Goal: Task Accomplishment & Management: Use online tool/utility

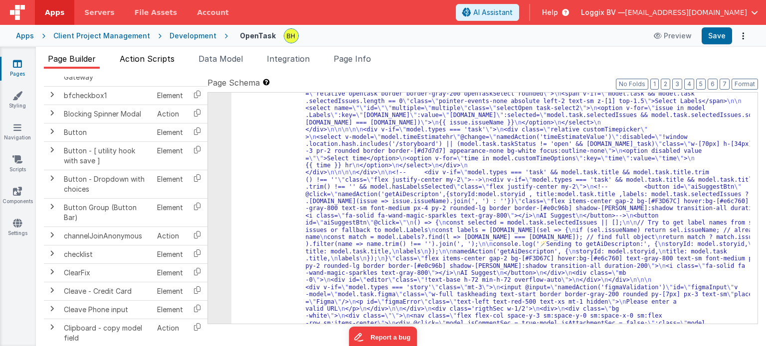
click at [168, 59] on span "Action Scripts" at bounding box center [147, 59] width 55 height 10
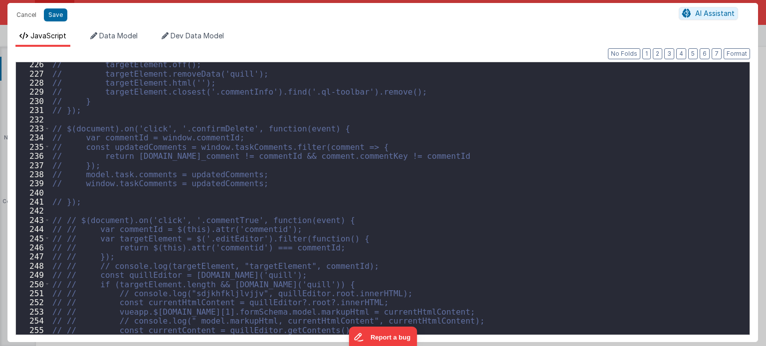
scroll to position [1161, 0]
click at [537, 197] on div "// targetElement.off(); // targetElement.removeData('quill'); // targetElement.…" at bounding box center [396, 206] width 692 height 292
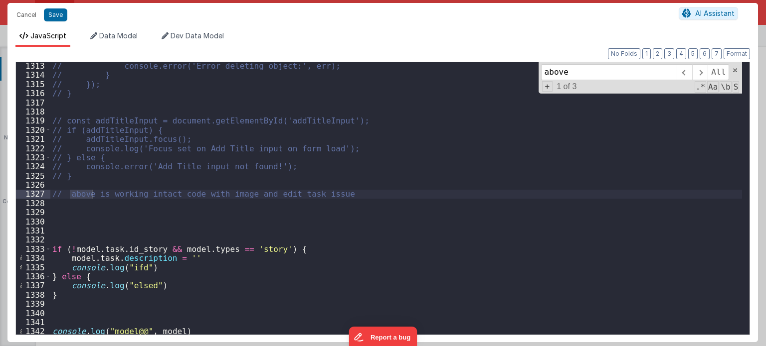
scroll to position [6706, 0]
type input "above"
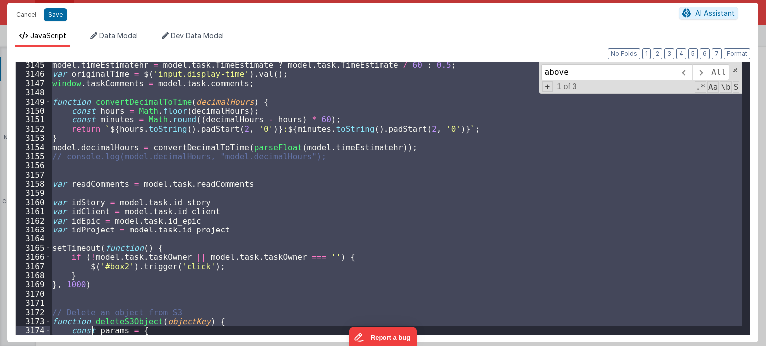
scroll to position [16063, 0]
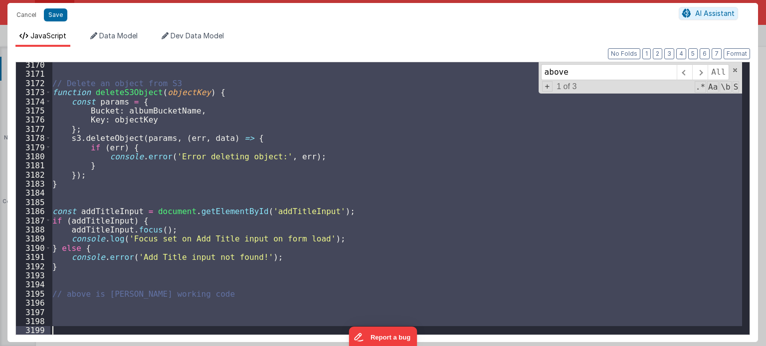
drag, startPoint x: 51, startPoint y: 249, endPoint x: 93, endPoint y: 370, distance: 127.5
click at [93, 346] on html "Cancel Save AI Assistant JavaScript Data Model Dev Data Model Format 7 6 5 4 3 …" at bounding box center [383, 173] width 766 height 346
click at [205, 295] on div "// Delete an object from S3 function deleteS3Object ( objectKey ) { const param…" at bounding box center [395, 198] width 691 height 273
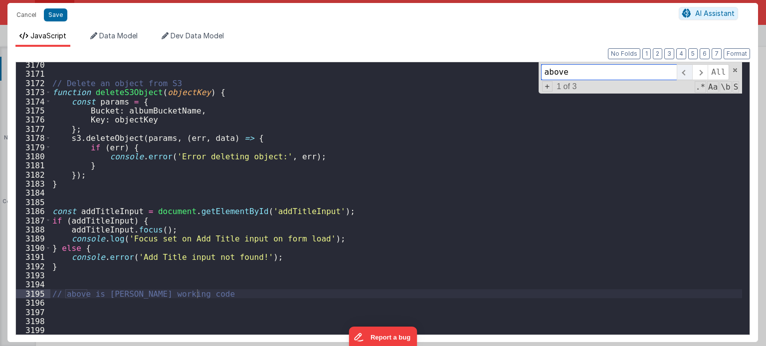
click at [688, 71] on span at bounding box center [684, 72] width 15 height 16
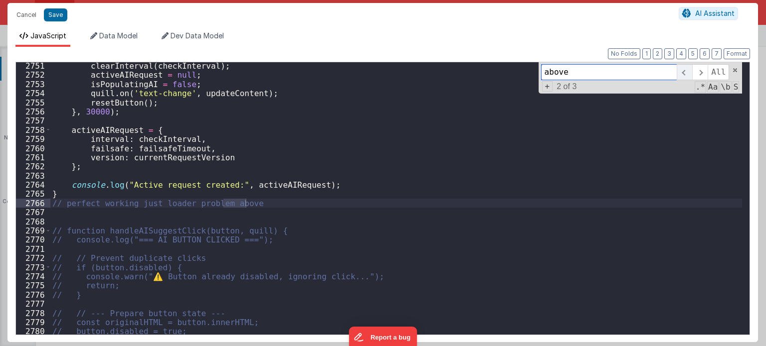
scroll to position [14053, 0]
click at [688, 71] on span at bounding box center [684, 72] width 15 height 16
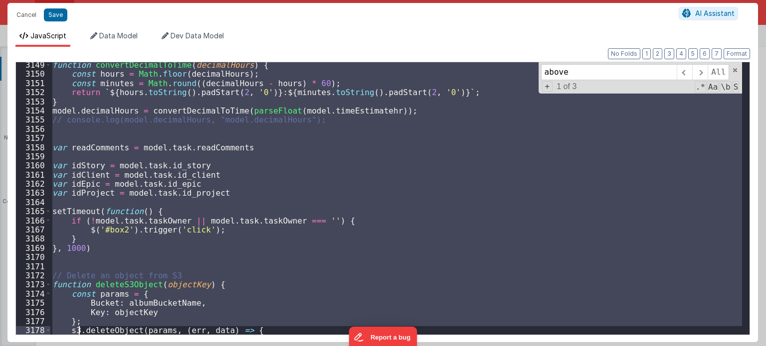
scroll to position [16063, 0]
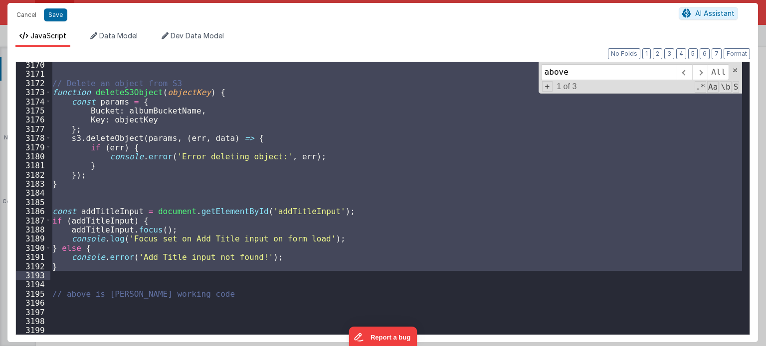
drag, startPoint x: 52, startPoint y: 257, endPoint x: 70, endPoint y: 273, distance: 23.7
click at [70, 273] on div "// Delete an object from S3 function deleteS3Object ( objectKey ) { const param…" at bounding box center [396, 206] width 692 height 292
click at [311, 312] on div "// Delete an object from S3 function deleteS3Object ( objectKey ) { const param…" at bounding box center [396, 206] width 692 height 292
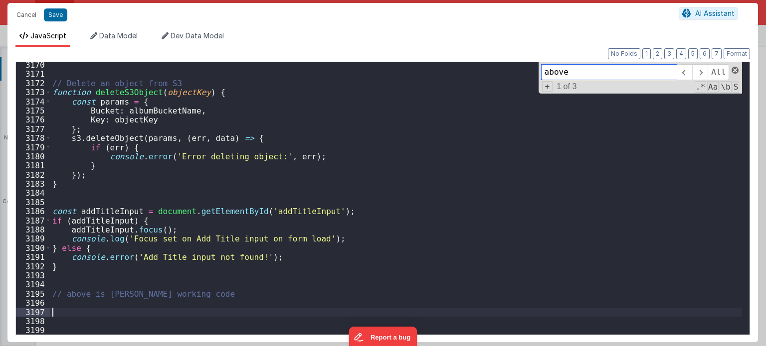
click at [734, 68] on span at bounding box center [734, 70] width 7 height 7
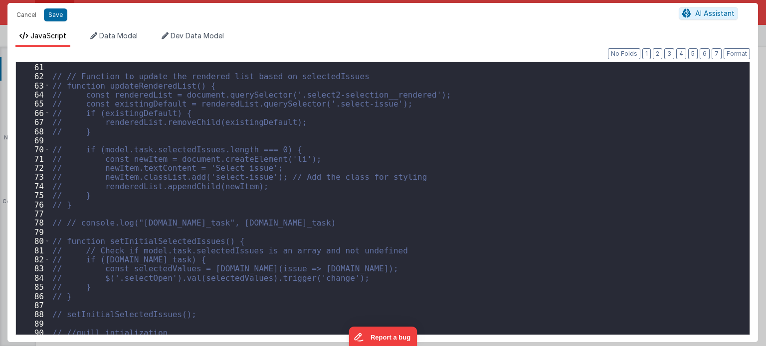
scroll to position [365, 0]
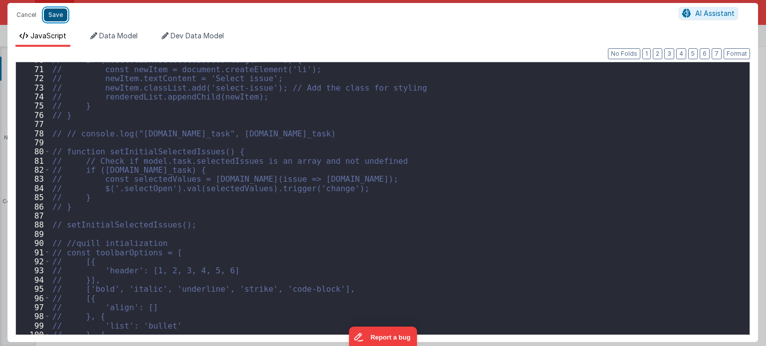
click at [52, 16] on button "Save" at bounding box center [55, 14] width 23 height 13
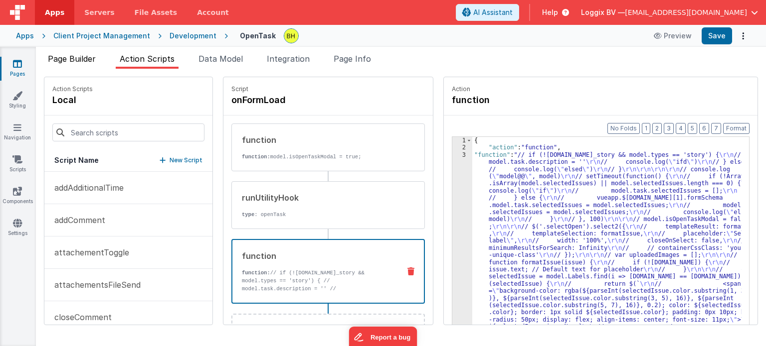
click at [90, 60] on span "Page Builder" at bounding box center [72, 59] width 48 height 10
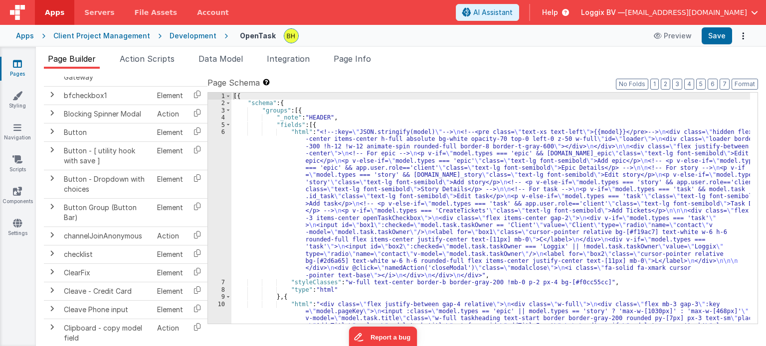
scroll to position [120, 0]
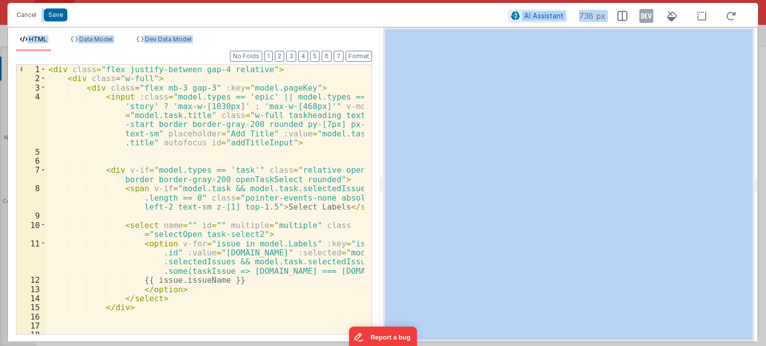
click at [226, 296] on div "< div class = "flex justify-between gap-4 relative" > < div class = "w-full" > …" at bounding box center [205, 209] width 318 height 289
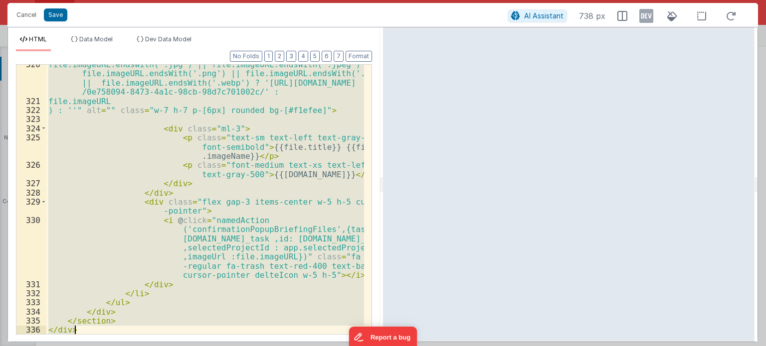
scroll to position [5353, 0]
drag, startPoint x: 366, startPoint y: 94, endPoint x: 16, endPoint y: 4, distance: 361.3
click at [21, 14] on button "Cancel" at bounding box center [26, 15] width 30 height 14
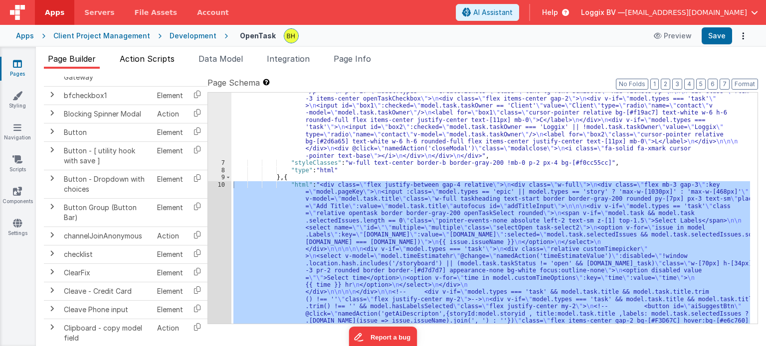
click at [137, 61] on span "Action Scripts" at bounding box center [147, 59] width 55 height 10
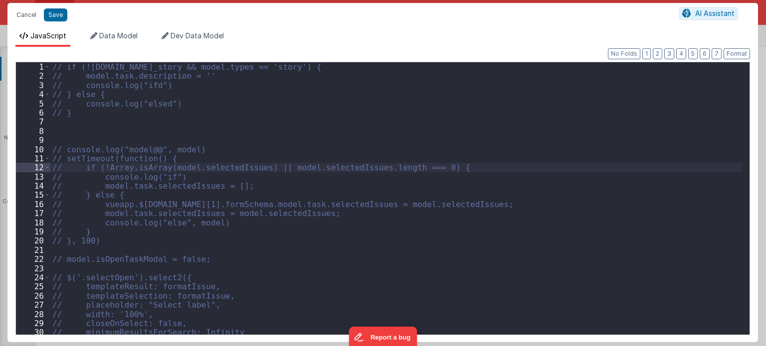
click at [502, 139] on div "// if (![DOMAIN_NAME]_story && model.types == 'story') { // model.task.descript…" at bounding box center [396, 208] width 692 height 292
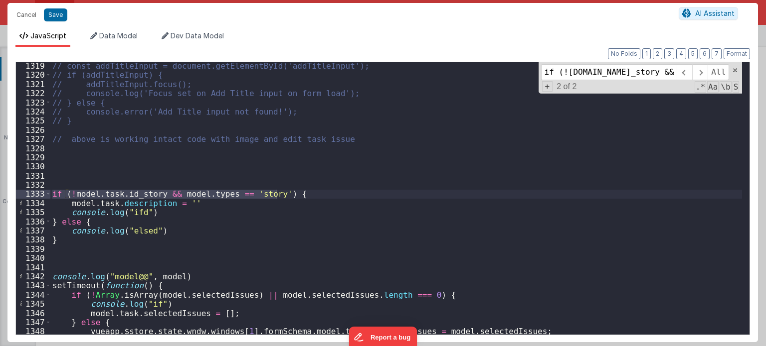
scroll to position [6737, 0]
type input "if (![DOMAIN_NAME]_story && model.types == 'story')"
click at [704, 71] on span at bounding box center [699, 72] width 15 height 16
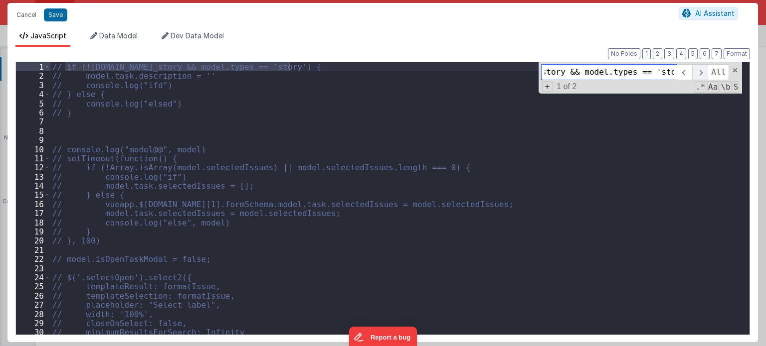
scroll to position [0, 0]
click at [704, 71] on span at bounding box center [699, 72] width 15 height 16
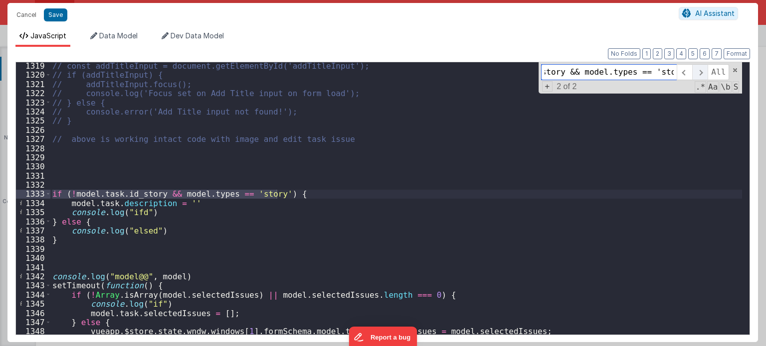
scroll to position [6737, 0]
click at [203, 201] on div "// const addTitleInput = document.getElementById('addTitleInput'); // if (addTi…" at bounding box center [396, 207] width 692 height 292
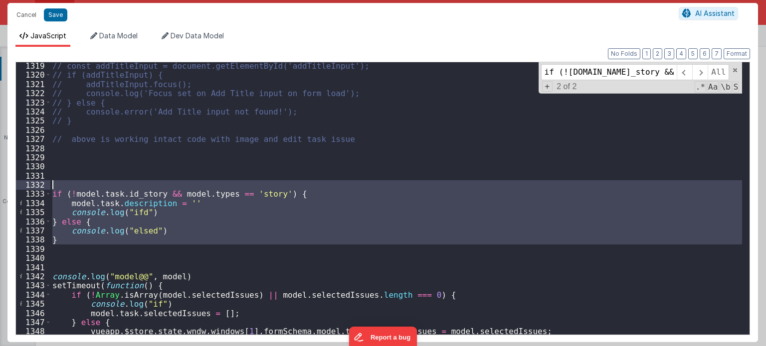
drag, startPoint x: 63, startPoint y: 247, endPoint x: 48, endPoint y: 184, distance: 64.1
click at [48, 184] on div "1319 1320 1321 1322 1323 1324 1325 1326 1327 1328 1329 1330 1331 1332 1333 1334…" at bounding box center [382, 199] width 734 height 274
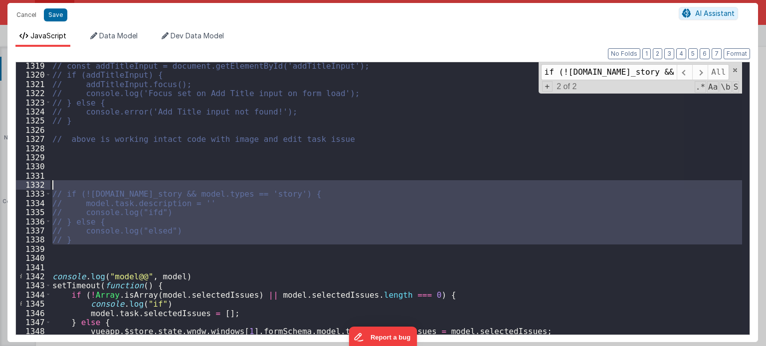
click at [61, 184] on div "// const addTitleInput = document.getElementById('addTitleInput'); // if (addTi…" at bounding box center [395, 198] width 691 height 273
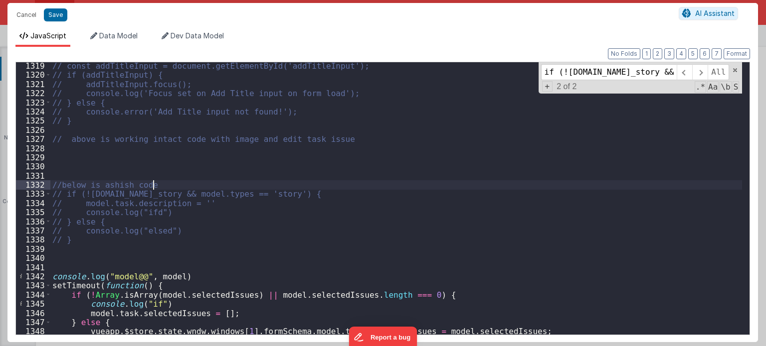
click at [71, 256] on div "// const addTitleInput = document.getElementById('addTitleInput'); // if (addTi…" at bounding box center [396, 207] width 692 height 292
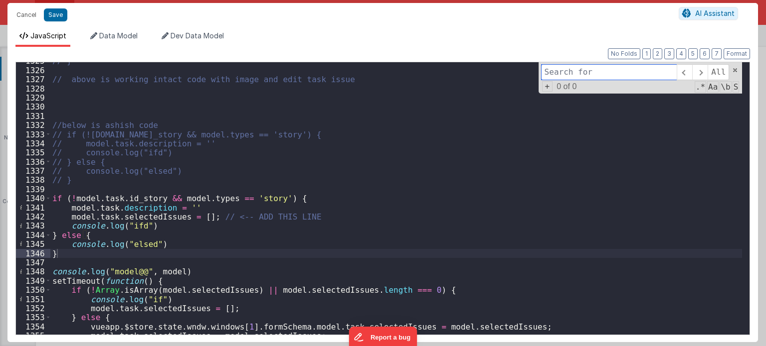
paste input "setInitialSelectedIssues"
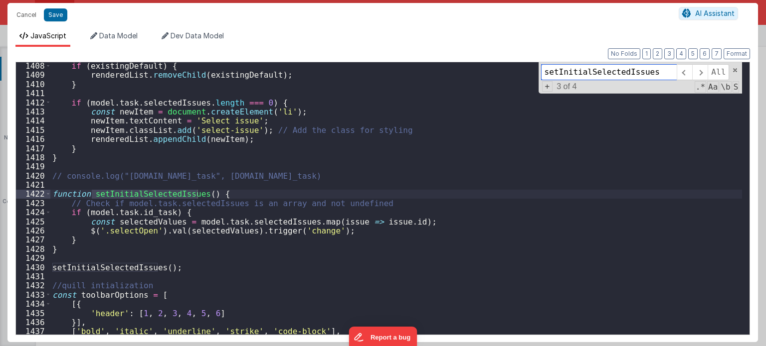
scroll to position [7186, 0]
type input "setInitialSelectedIssues"
click at [61, 251] on div "if ( existingDefault ) { renderedList . removeChild ( existingDefault ) ; } if …" at bounding box center [396, 207] width 692 height 292
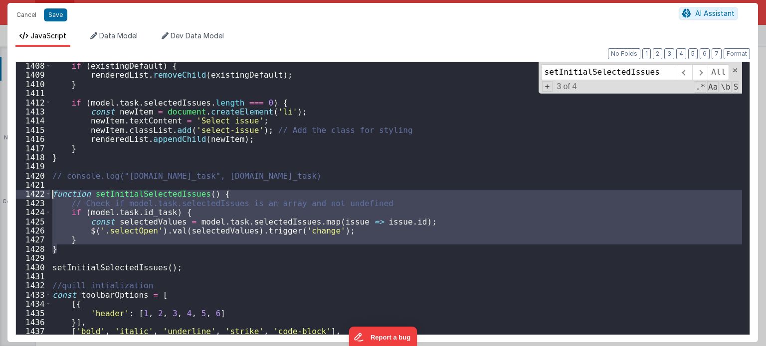
drag, startPoint x: 61, startPoint y: 251, endPoint x: 52, endPoint y: 196, distance: 55.6
click at [52, 196] on div "if ( existingDefault ) { renderedList . removeChild ( existingDefault ) ; } if …" at bounding box center [396, 207] width 692 height 292
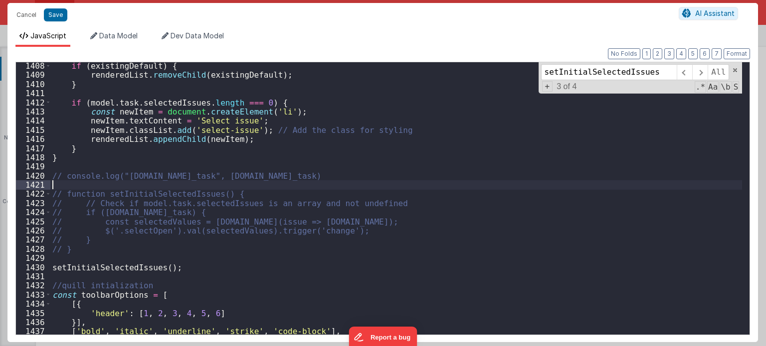
click at [59, 183] on div "if ( existingDefault ) { renderedList . removeChild ( existingDefault ) ; } if …" at bounding box center [396, 207] width 692 height 292
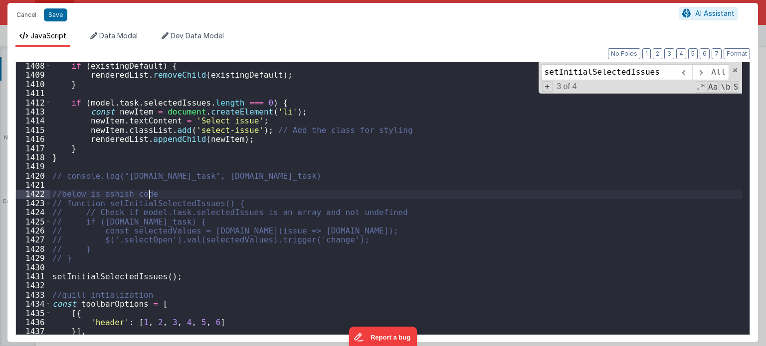
click at [60, 264] on div "if ( existingDefault ) { renderedList . removeChild ( existingDefault ) ; } if …" at bounding box center [396, 207] width 692 height 292
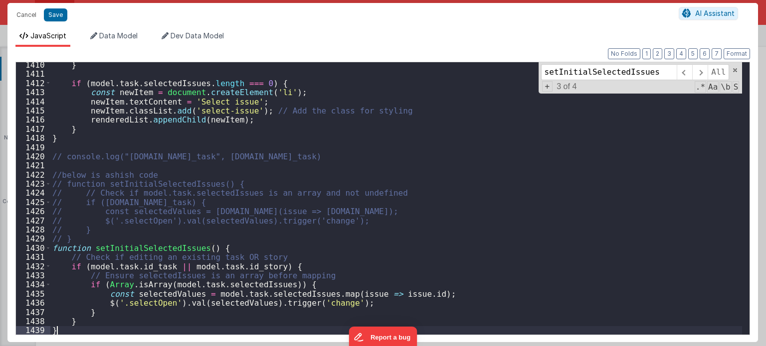
scroll to position [7175, 0]
click at [56, 16] on button "Save" at bounding box center [55, 14] width 23 height 13
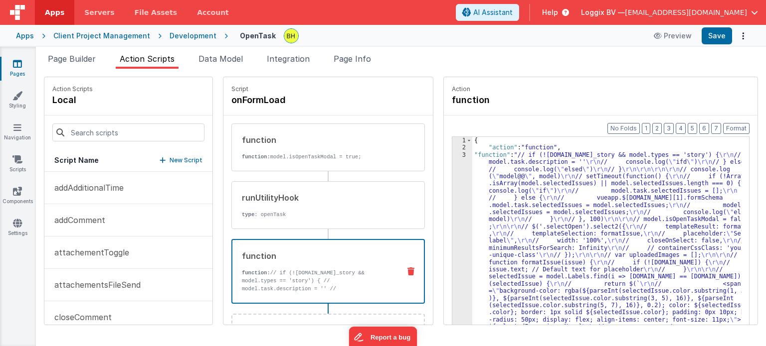
drag, startPoint x: 68, startPoint y: 63, endPoint x: 245, endPoint y: 181, distance: 213.2
click at [68, 63] on span "Page Builder" at bounding box center [72, 59] width 48 height 10
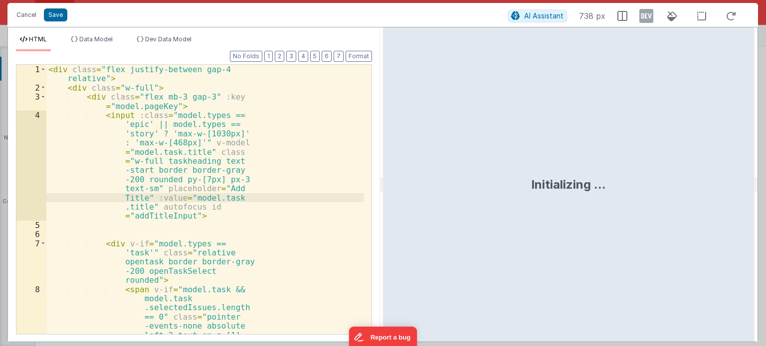
click at [337, 167] on div "< div class = "flex justify-between gap-4 relative" > < div class = "w-full" > …" at bounding box center [205, 246] width 318 height 362
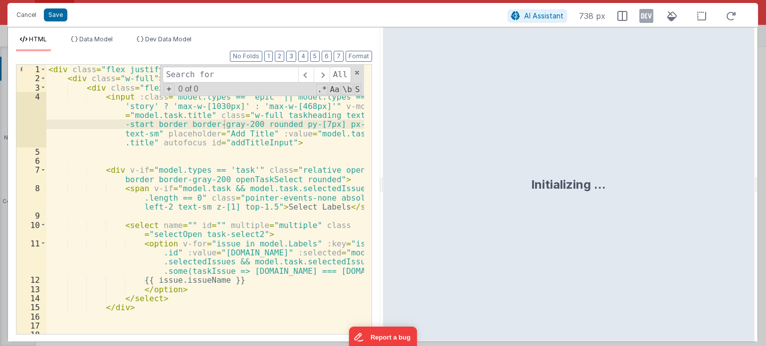
type input "|| model.types == 'story'"
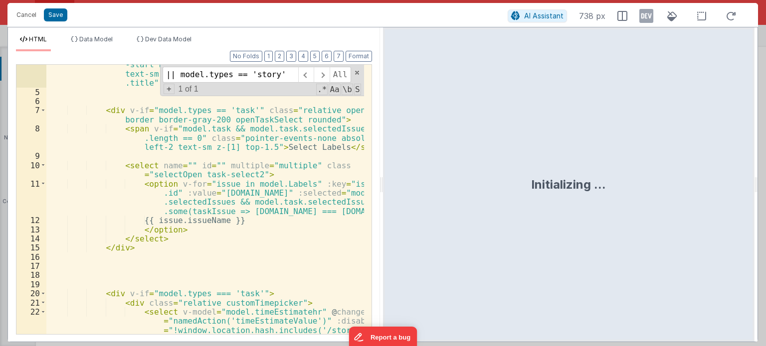
scroll to position [30, 0]
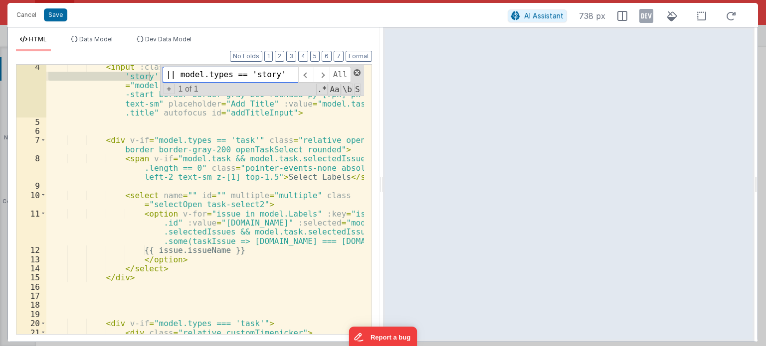
click at [353, 72] on span at bounding box center [356, 72] width 7 height 7
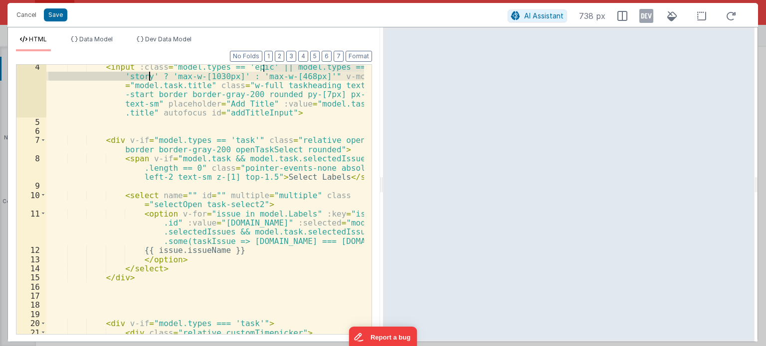
scroll to position [0, 0]
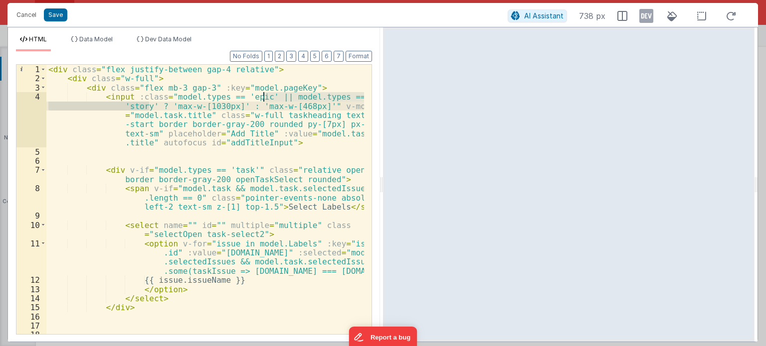
click at [239, 167] on div "< div class = "flex justify-between gap-4 relative" > < div class = "w-full" > …" at bounding box center [205, 209] width 318 height 289
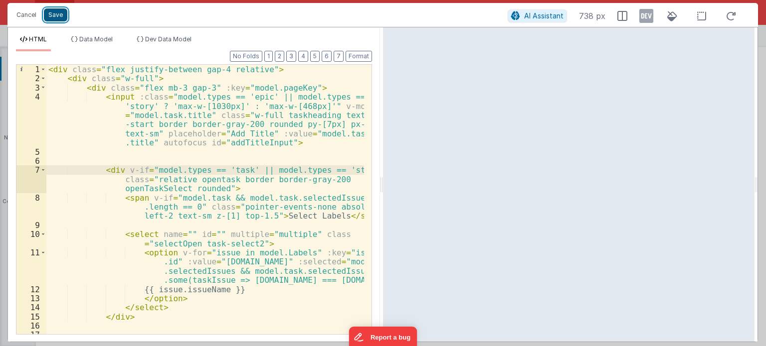
click at [54, 11] on button "Save" at bounding box center [55, 14] width 23 height 13
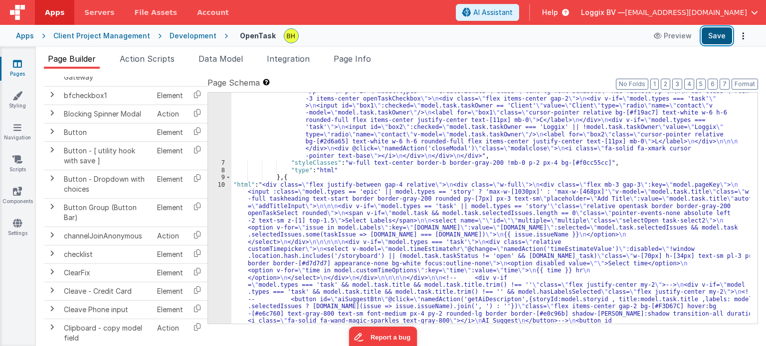
click at [714, 35] on button "Save" at bounding box center [716, 35] width 30 height 17
drag, startPoint x: 220, startPoint y: 185, endPoint x: 251, endPoint y: 215, distance: 43.0
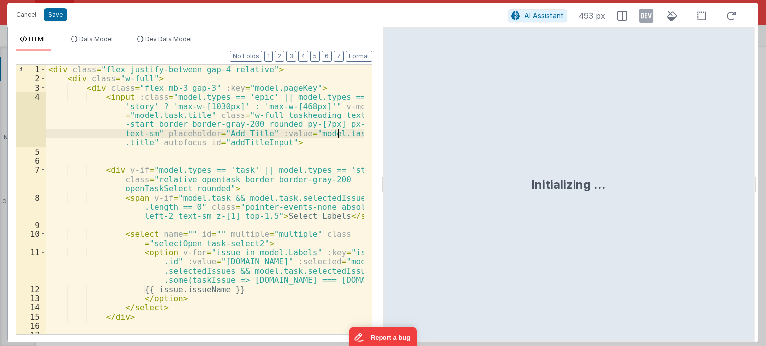
click at [278, 161] on div "< div class = "flex justify-between gap-4 relative" > < div class = "w-full" > …" at bounding box center [205, 209] width 318 height 289
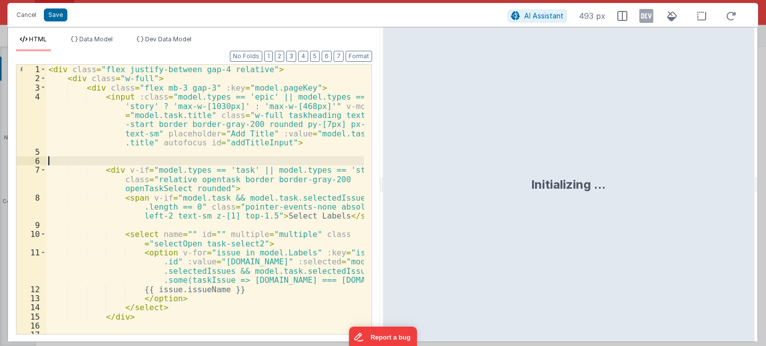
click at [241, 168] on div "< div class = "flex justify-between gap-4 relative" > < div class = "w-full" > …" at bounding box center [205, 209] width 318 height 289
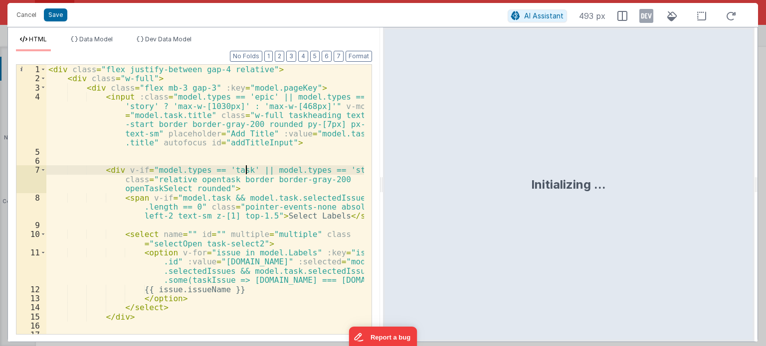
click at [245, 168] on div "< div class = "flex justify-between gap-4 relative" > < div class = "w-full" > …" at bounding box center [205, 209] width 318 height 289
drag, startPoint x: 245, startPoint y: 169, endPoint x: 354, endPoint y: 170, distance: 109.2
click at [354, 170] on div "< div class = "flex justify-between gap-4 relative" > < div class = "w-full" > …" at bounding box center [205, 209] width 318 height 289
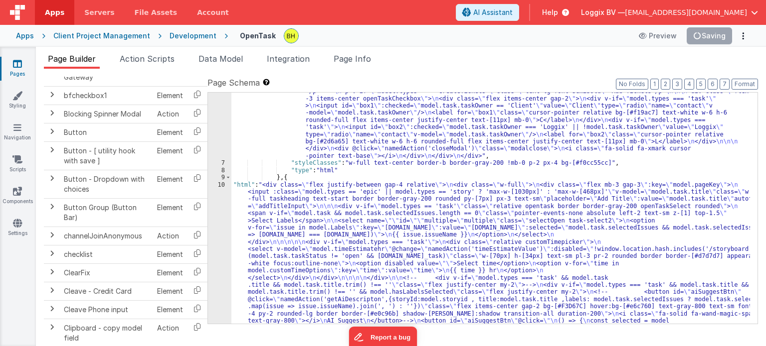
drag, startPoint x: 155, startPoint y: 56, endPoint x: 193, endPoint y: 86, distance: 48.7
click at [155, 56] on span "Action Scripts" at bounding box center [147, 59] width 55 height 10
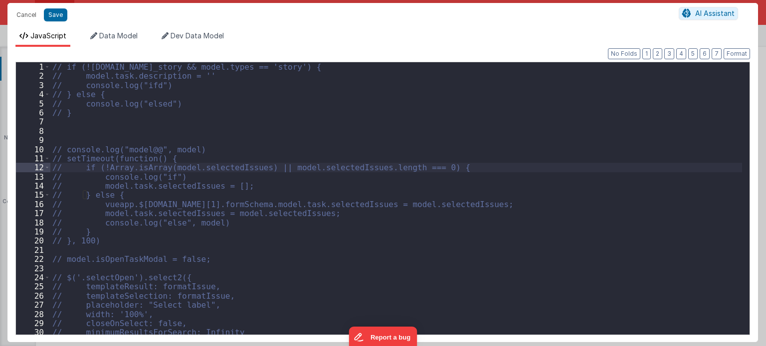
click at [542, 183] on div "// if (![DOMAIN_NAME]_story && model.types == 'story') { // model.task.descript…" at bounding box center [396, 208] width 692 height 292
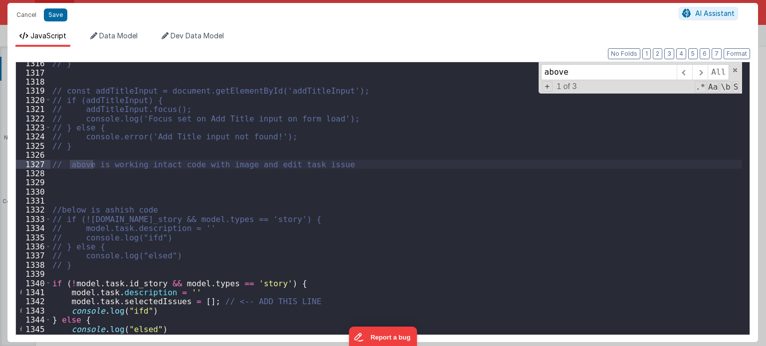
scroll to position [6690, 0]
type input "above"
click at [48, 287] on span at bounding box center [47, 283] width 5 height 9
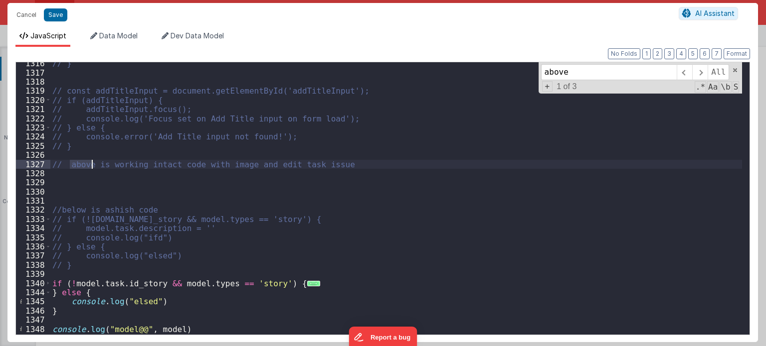
scroll to position [6746, 0]
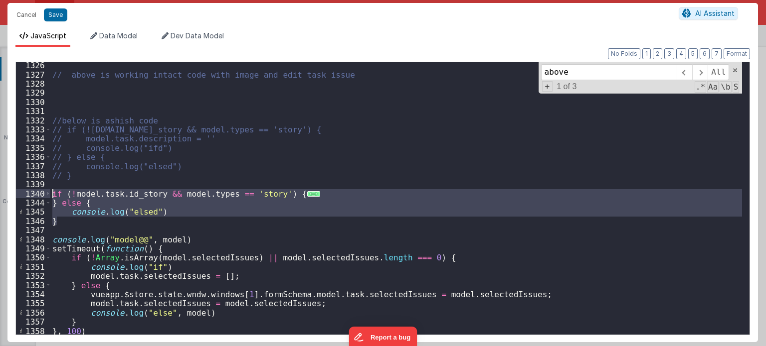
drag, startPoint x: 66, startPoint y: 221, endPoint x: 51, endPoint y: 197, distance: 28.0
click at [51, 197] on div "// above is working intact code with image and edit task issue //below is ashis…" at bounding box center [396, 207] width 692 height 292
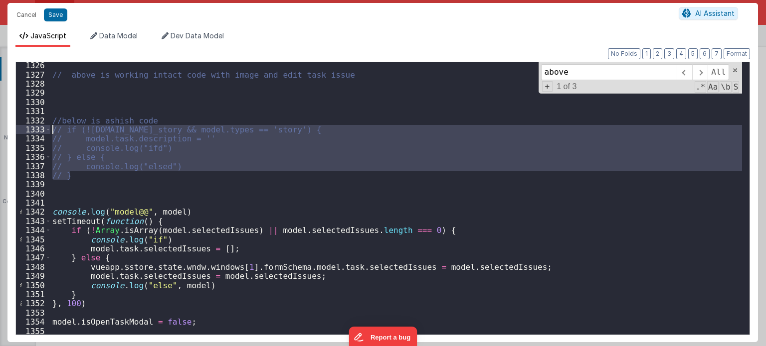
drag, startPoint x: 78, startPoint y: 175, endPoint x: 51, endPoint y: 129, distance: 53.4
click at [51, 129] on div "// above is working intact code with image and edit task issue //below is ashis…" at bounding box center [396, 207] width 692 height 292
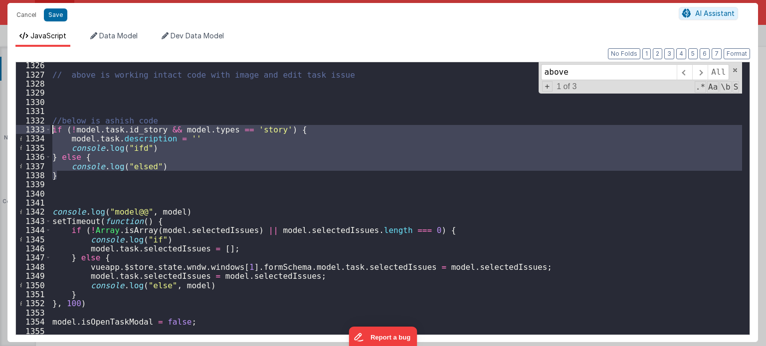
click at [160, 118] on div "// above is working intact code with image and edit task issue //below is ashis…" at bounding box center [396, 207] width 692 height 292
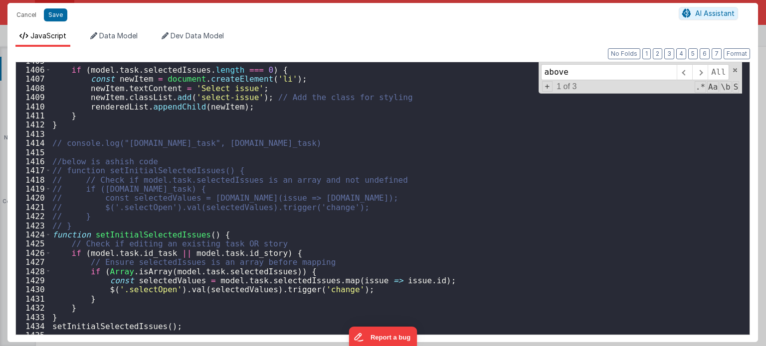
scroll to position [7165, 0]
click at [588, 72] on input "above" at bounding box center [609, 72] width 136 height 16
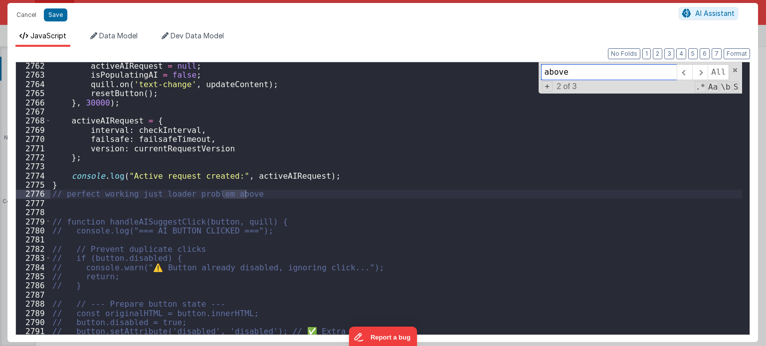
scroll to position [14066, 0]
paste input "setInitialSelectedIssues"
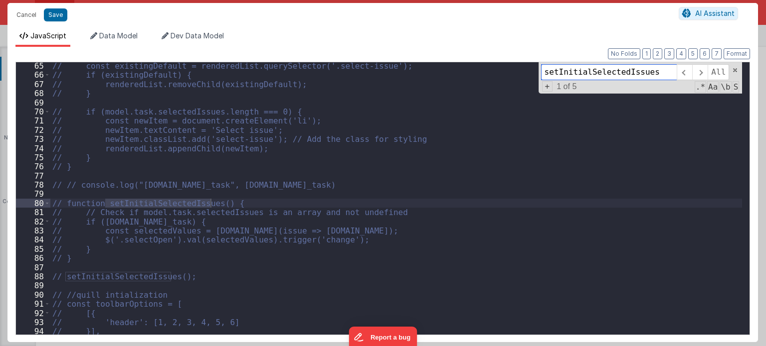
scroll to position [335, 0]
type input "setInitialSelectedIssues"
click at [694, 75] on span at bounding box center [699, 72] width 15 height 16
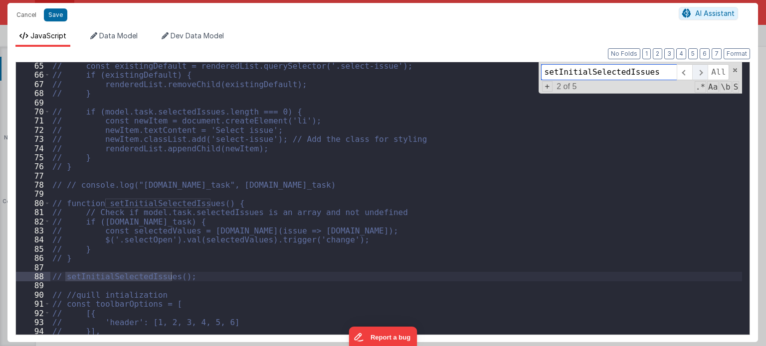
click at [694, 75] on span at bounding box center [699, 72] width 15 height 16
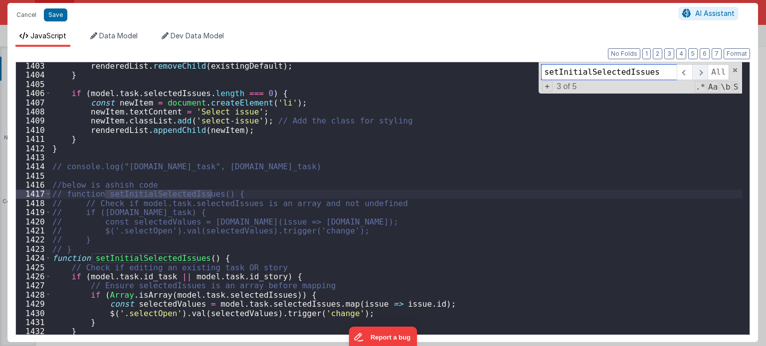
scroll to position [7152, 0]
click at [694, 75] on span at bounding box center [699, 72] width 15 height 16
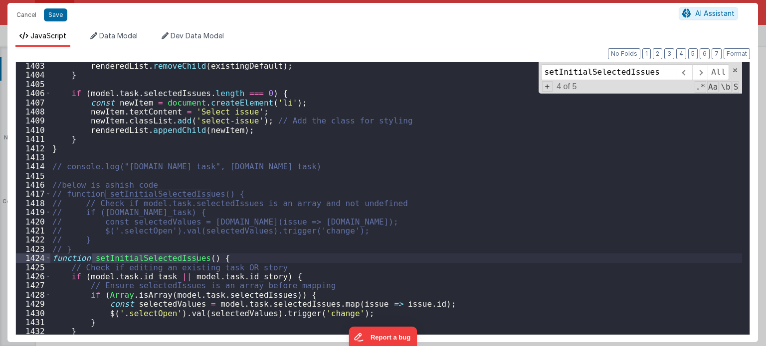
click at [82, 247] on div "renderedList . removeChild ( existingDefault ) ; } if ( model . task . selected…" at bounding box center [396, 207] width 692 height 292
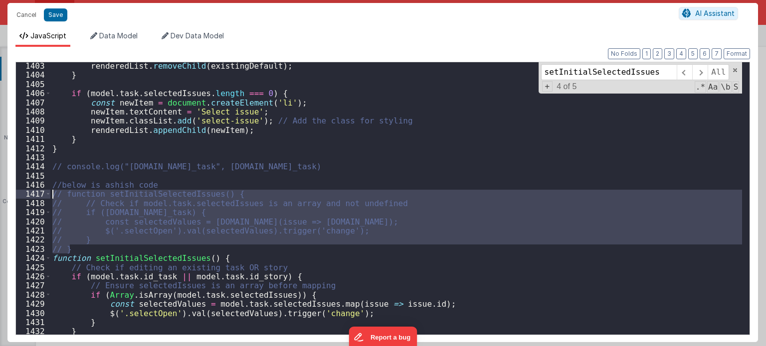
drag, startPoint x: 78, startPoint y: 246, endPoint x: 50, endPoint y: 190, distance: 62.9
click at [50, 190] on div "renderedList . removeChild ( existingDefault ) ; } if ( model . task . selected…" at bounding box center [396, 207] width 692 height 292
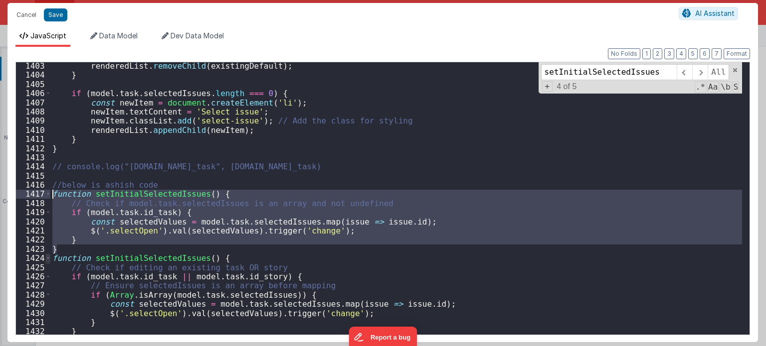
click at [46, 259] on span at bounding box center [47, 258] width 5 height 9
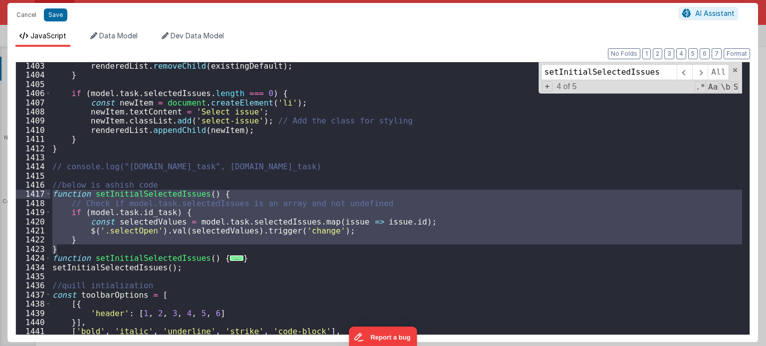
click at [243, 259] on div "renderedList . removeChild ( existingDefault ) ; } if ( model . task . selected…" at bounding box center [396, 207] width 692 height 292
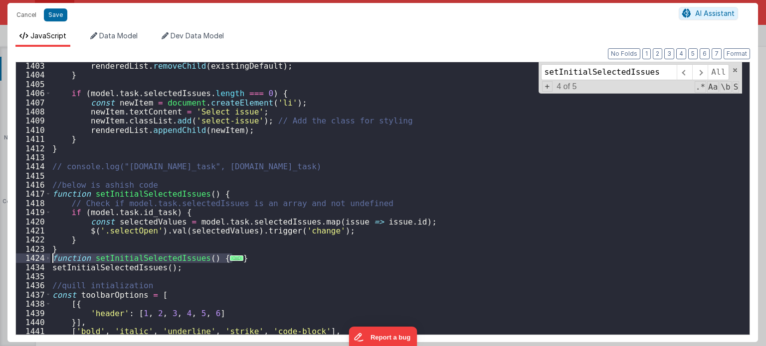
drag, startPoint x: 243, startPoint y: 259, endPoint x: 37, endPoint y: 258, distance: 206.4
click at [37, 258] on div "1403 1404 1405 1406 1407 1408 1409 1410 1411 1412 1413 1414 1415 1416 1417 1418…" at bounding box center [382, 199] width 734 height 274
